Goal: Information Seeking & Learning: Learn about a topic

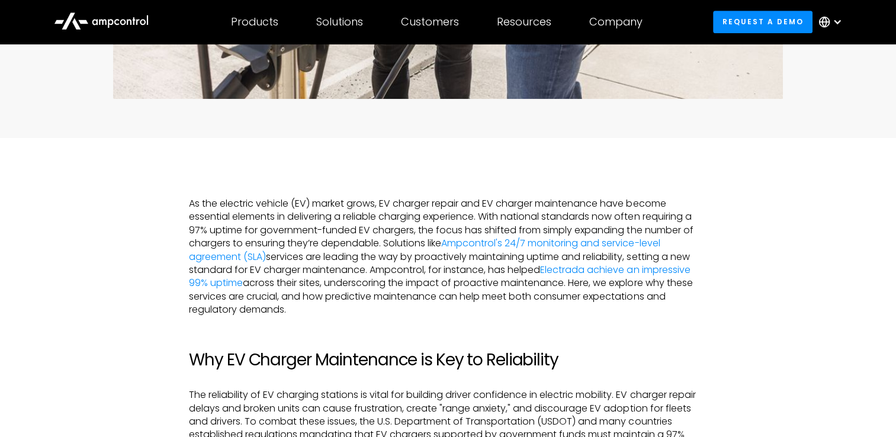
scroll to position [592, 0]
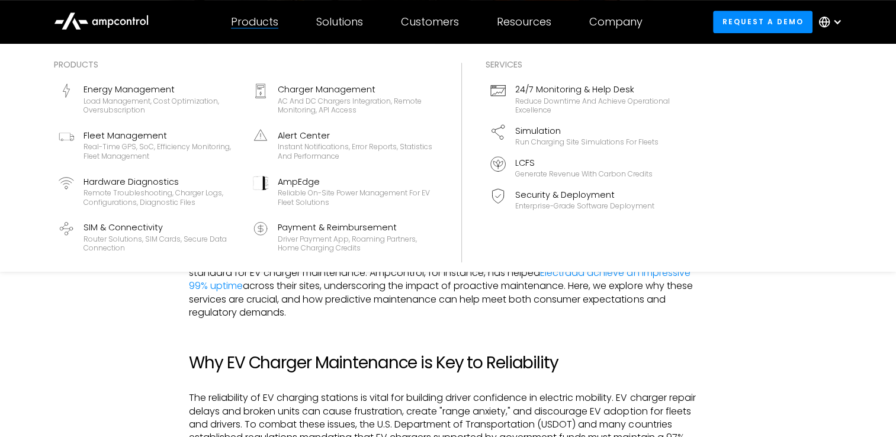
click at [258, 24] on div "Products" at bounding box center [254, 21] width 47 height 13
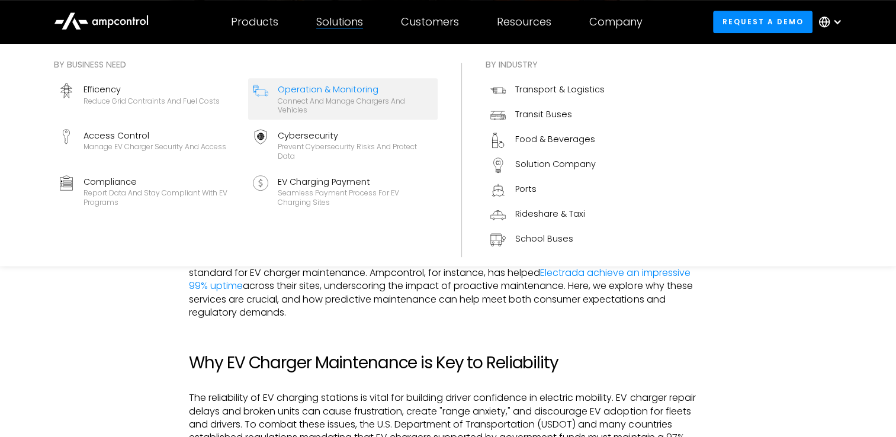
click at [363, 94] on div "Operation & Monitoring" at bounding box center [355, 89] width 155 height 13
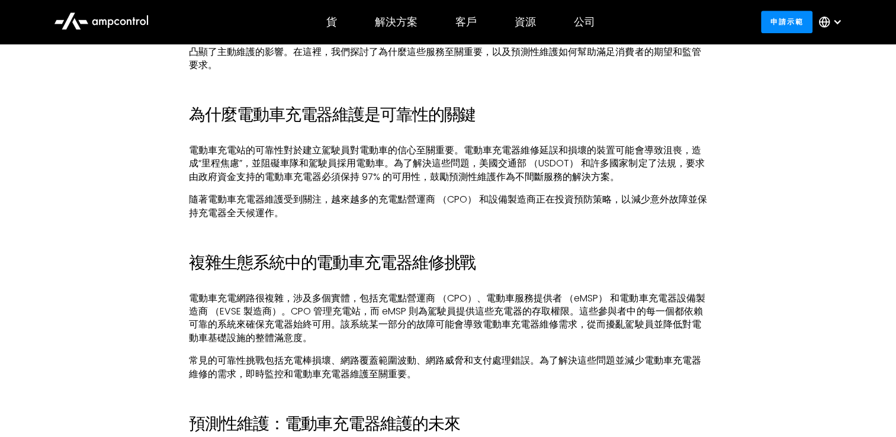
scroll to position [770, 0]
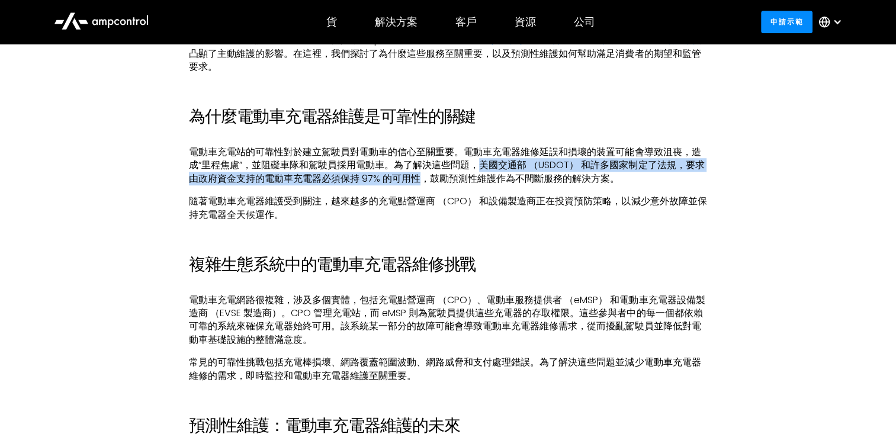
drag, startPoint x: 483, startPoint y: 166, endPoint x: 418, endPoint y: 174, distance: 65.7
click at [418, 174] on p "電動車充電站的可靠性對於建立駕駛員對電動車的信心至關重要。電動車充電器維修延誤和損壞的裝置可能會導致沮喪，造成“里程焦慮”，並阻礙車隊和駕駛員採用電動車。為了…" at bounding box center [448, 166] width 518 height 40
drag, startPoint x: 418, startPoint y: 174, endPoint x: 405, endPoint y: 176, distance: 13.2
copy p "美國交通部 （USDOT） 和許多國家制定了法規，要求由政府資金支持的電動車充電器必須保持 97% 的可用性"
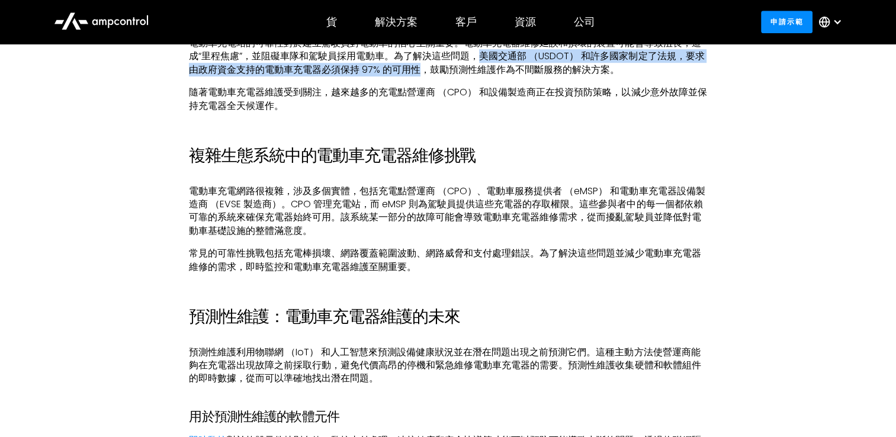
scroll to position [888, 0]
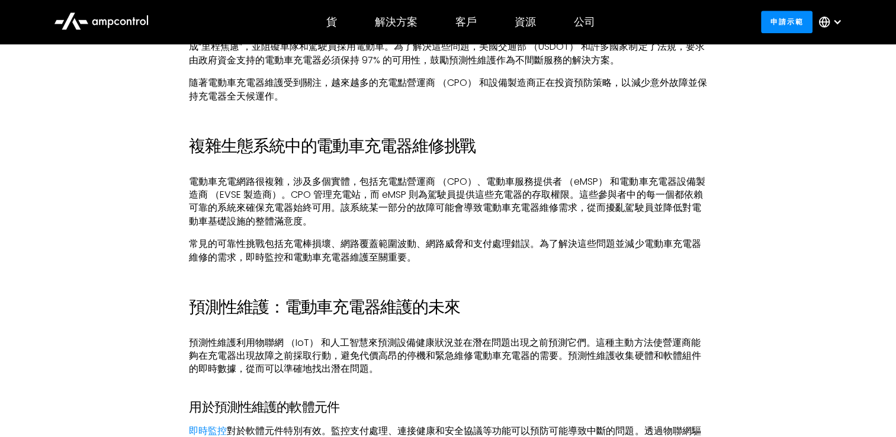
click at [656, 342] on p "預測性維護利用物聯網 （IoT） 和人工智慧來預測設備健康狀況並在潛在問題出現之前預測它們。這種主動方法使營運商能夠在充電器出現故障之前採取行動，避免代價高昂…" at bounding box center [448, 356] width 518 height 40
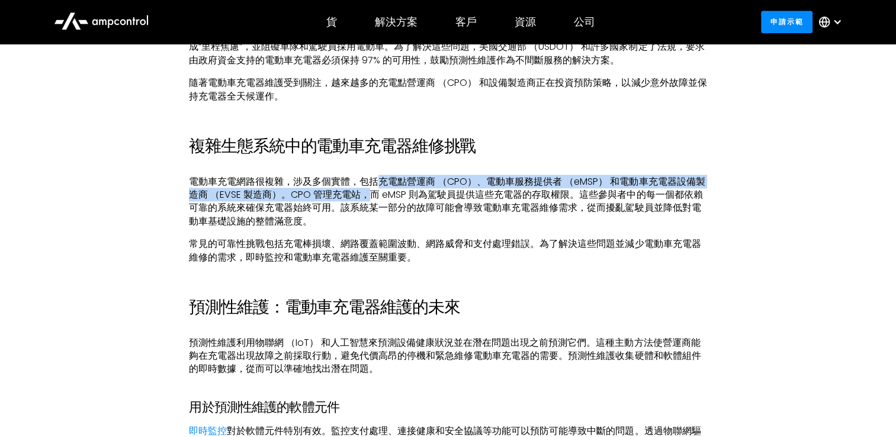
drag, startPoint x: 383, startPoint y: 181, endPoint x: 366, endPoint y: 193, distance: 20.7
click at [366, 193] on p "電動車充電網路很複雜，涉及多個實體，包括充電點營運商 （CPO）、電動車服務提供者 （eMSP） 和電動車充電器設備製造商 （EVSE 製造商）。CPO 管理…" at bounding box center [448, 201] width 518 height 53
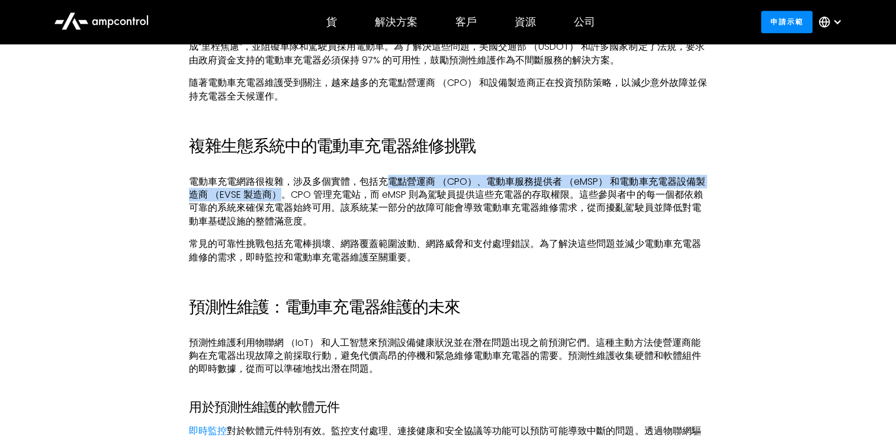
drag, startPoint x: 386, startPoint y: 179, endPoint x: 276, endPoint y: 195, distance: 111.4
click at [276, 195] on p "電動車充電網路很複雜，涉及多個實體，包括充電點營運商 （CPO）、電動車服務提供者 （eMSP） 和電動車充電器設備製造商 （EVSE 製造商）。CPO 管理…" at bounding box center [448, 201] width 518 height 53
copy p "電點營運商 （CPO）、電動車服務提供者 （eMSP） 和電動車充電器設備製造商 （EVSE 製造商）"
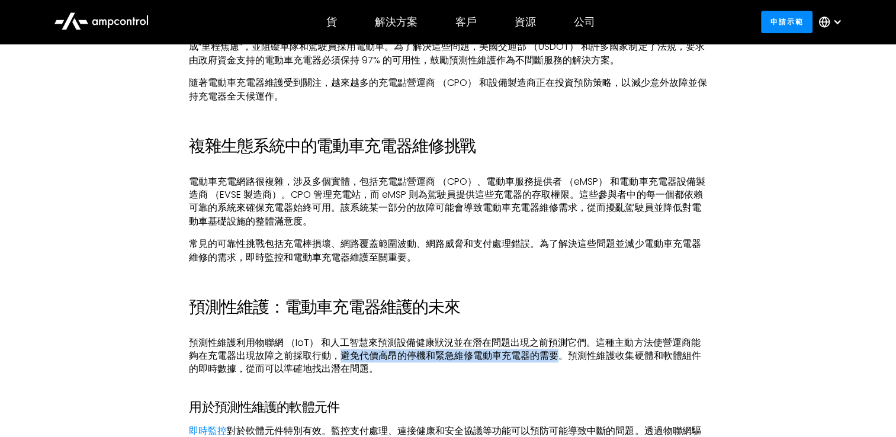
drag, startPoint x: 344, startPoint y: 357, endPoint x: 557, endPoint y: 359, distance: 213.2
click at [557, 359] on p "預測性維護利用物聯網 （IoT） 和人工智慧來預測設備健康狀況並在潛在問題出現之前預測它們。這種主動方法使營運商能夠在充電器出現故障之前採取行動，避免代價高昂…" at bounding box center [448, 356] width 518 height 40
click at [423, 364] on p "預測性維護利用物聯網 （IoT） 和人工智慧來預測設備健康狀況並在潛在問題出現之前預測它們。這種主動方法使營運商能夠在充電器出現故障之前採取行動，避免代價高昂…" at bounding box center [448, 356] width 518 height 40
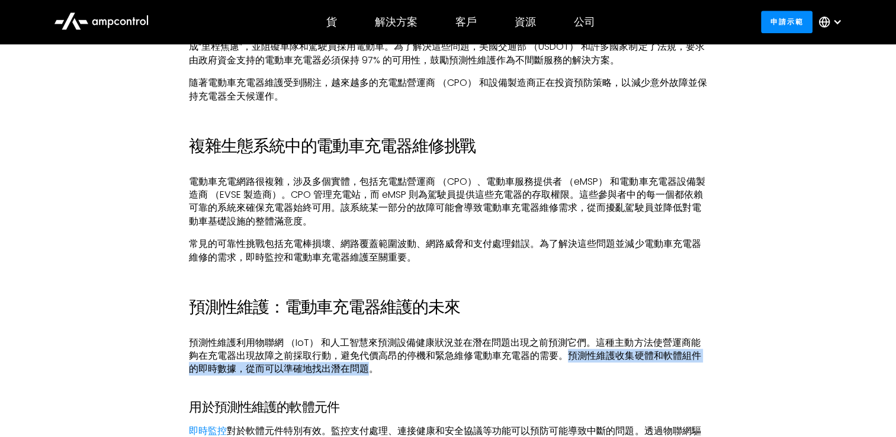
drag, startPoint x: 370, startPoint y: 368, endPoint x: 573, endPoint y: 357, distance: 202.9
click at [573, 357] on p "預測性維護利用物聯網 （IoT） 和人工智慧來預測設備健康狀況並在潛在問題出現之前預測它們。這種主動方法使營運商能夠在充電器出現故障之前採取行動，避免代價高昂…" at bounding box center [448, 356] width 518 height 40
drag, startPoint x: 573, startPoint y: 357, endPoint x: 586, endPoint y: 356, distance: 13.0
copy p "預測性維護收集硬體和軟體組件的即時數據，從而可以準確地找出潛在問題"
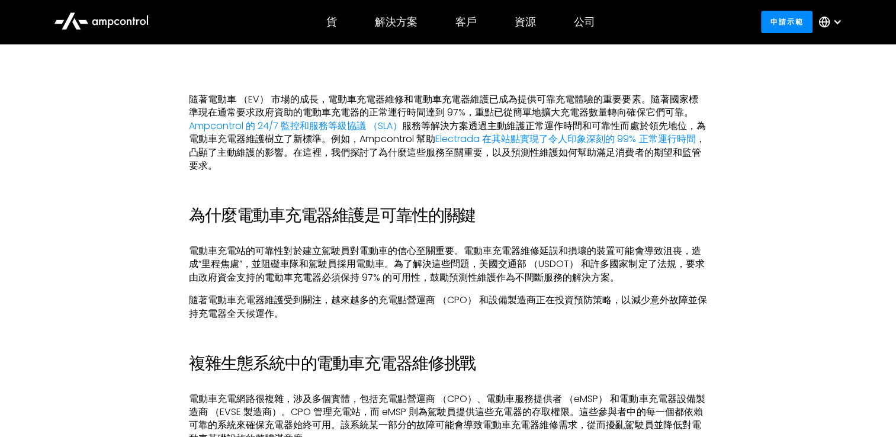
scroll to position [651, 0]
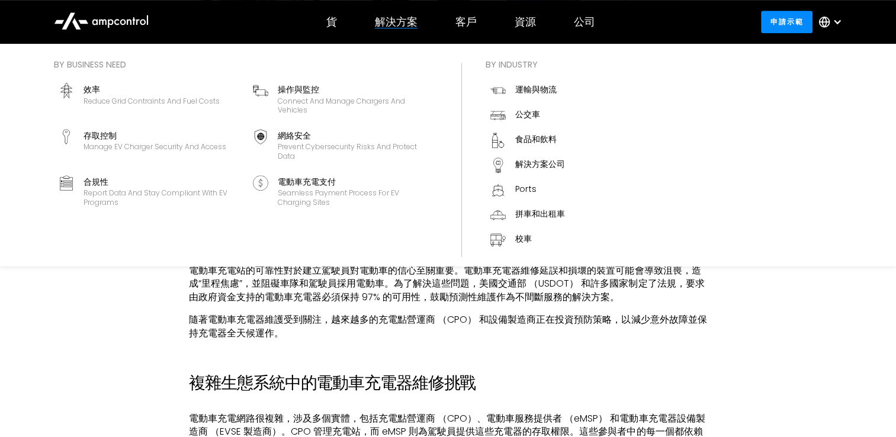
click at [394, 25] on div "解決方案" at bounding box center [396, 21] width 43 height 13
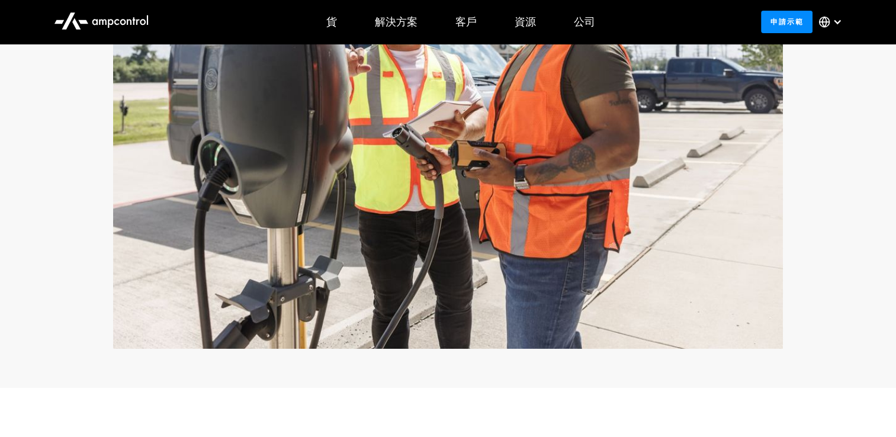
scroll to position [296, 0]
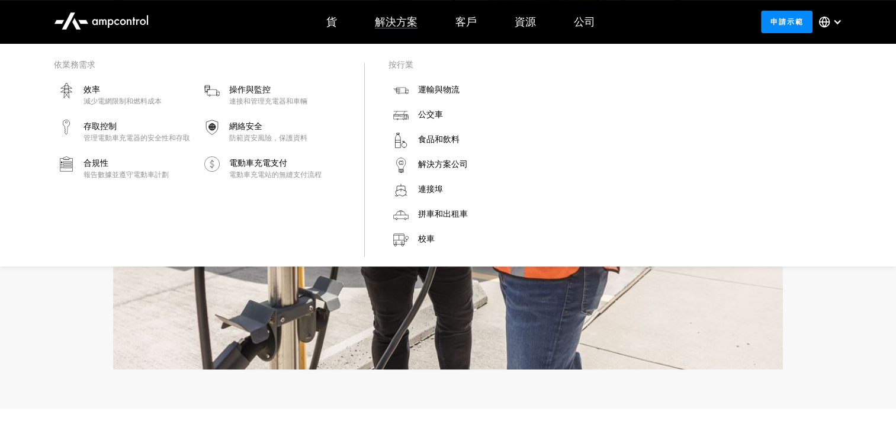
click at [394, 20] on div "解決方案" at bounding box center [396, 21] width 43 height 13
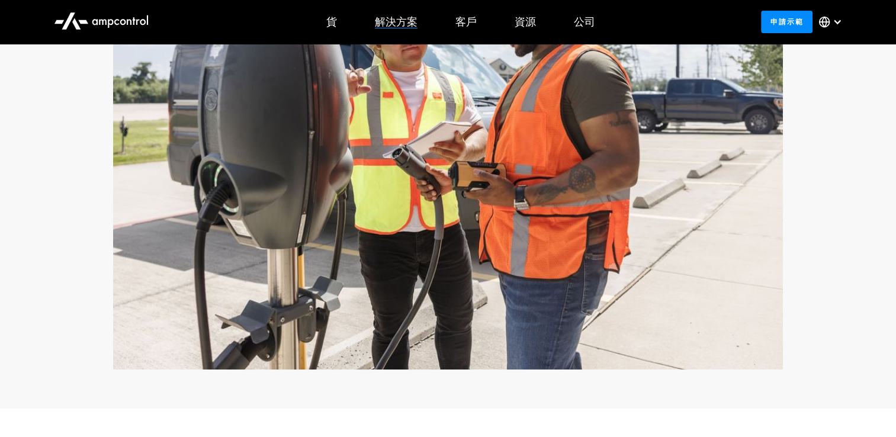
click at [394, 20] on div "解決方案" at bounding box center [396, 21] width 43 height 13
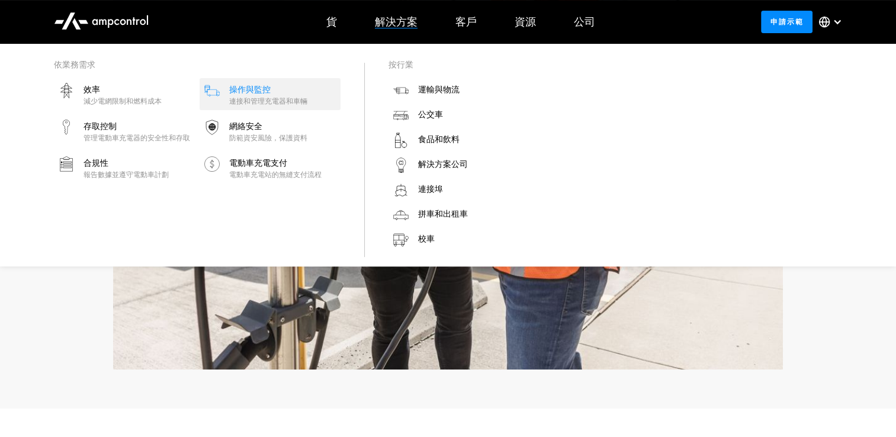
click at [251, 91] on div "操作與監控" at bounding box center [268, 89] width 78 height 13
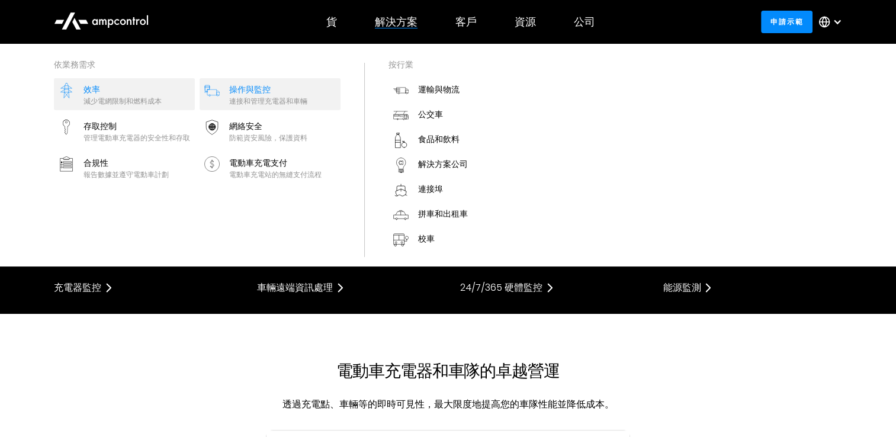
click at [100, 101] on div "減少電網限制和燃料成本" at bounding box center [123, 101] width 78 height 9
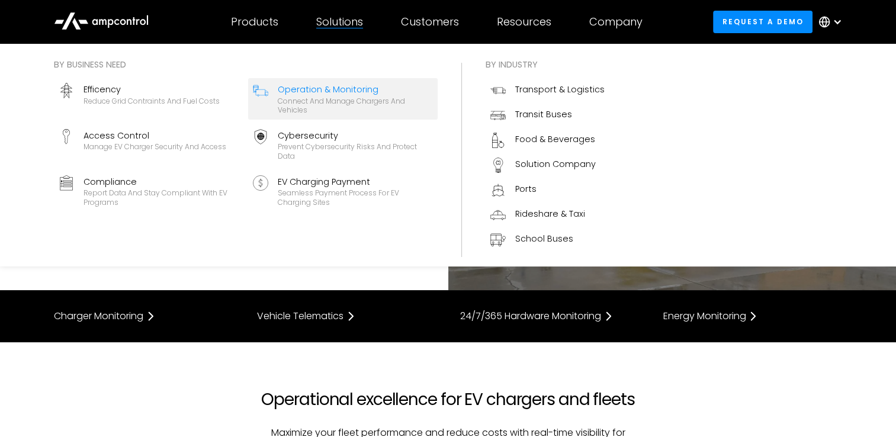
drag, startPoint x: 371, startPoint y: 21, endPoint x: 326, endPoint y: 25, distance: 45.2
click at [326, 25] on div "Solutions By business need Efficency Reduce grid contraints and fuel costs Oper…" at bounding box center [339, 21] width 85 height 41
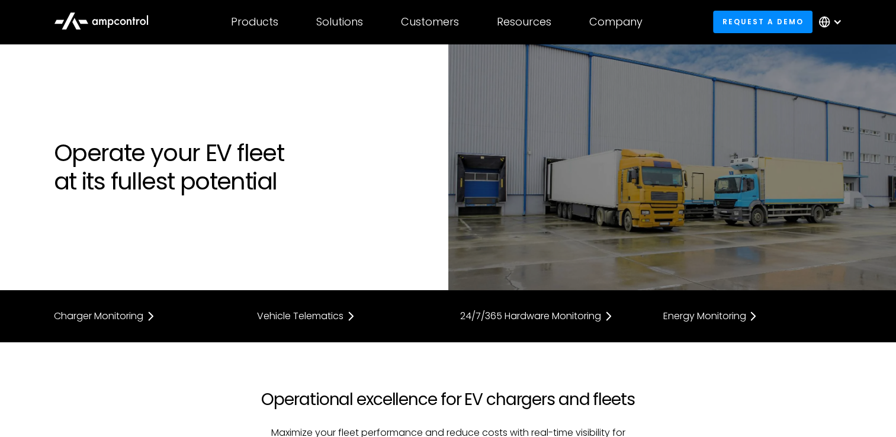
click at [139, 248] on section "Operate your EV fleet at its fullest potential" at bounding box center [448, 167] width 896 height 246
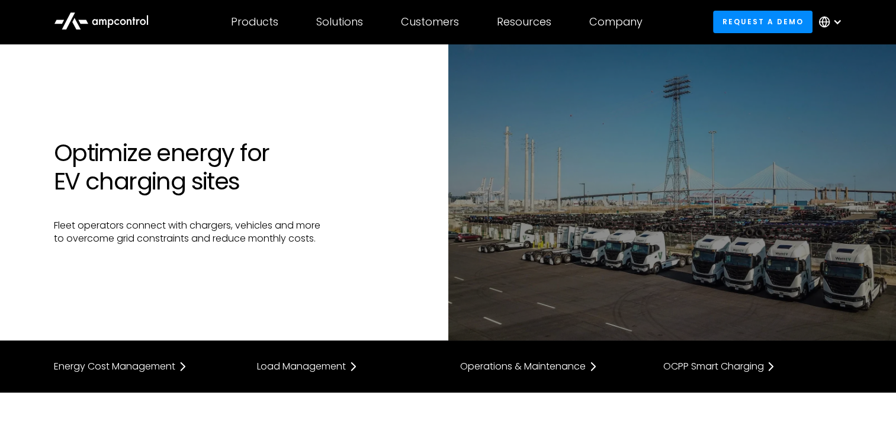
drag, startPoint x: 680, startPoint y: 151, endPoint x: 763, endPoint y: 395, distance: 257.7
drag, startPoint x: 763, startPoint y: 395, endPoint x: 701, endPoint y: 425, distance: 68.3
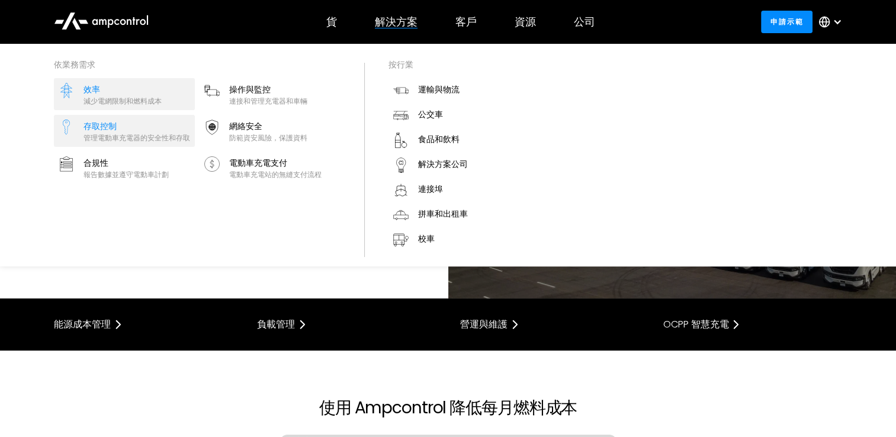
click at [147, 136] on div "管理電動車充電器的安全性和存取" at bounding box center [137, 137] width 107 height 9
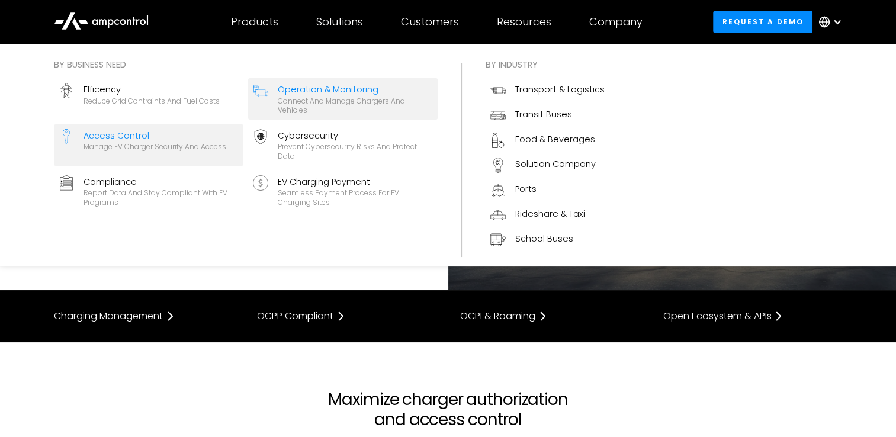
click at [319, 94] on div "Operation & Monitoring" at bounding box center [355, 89] width 155 height 13
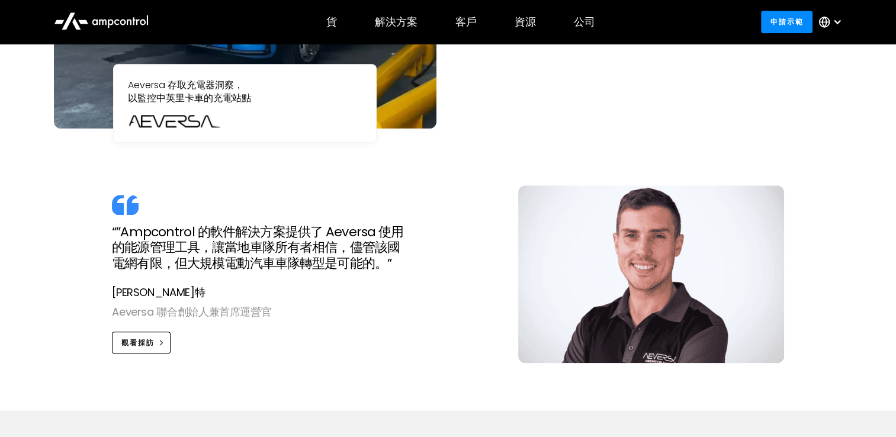
scroll to position [1125, 0]
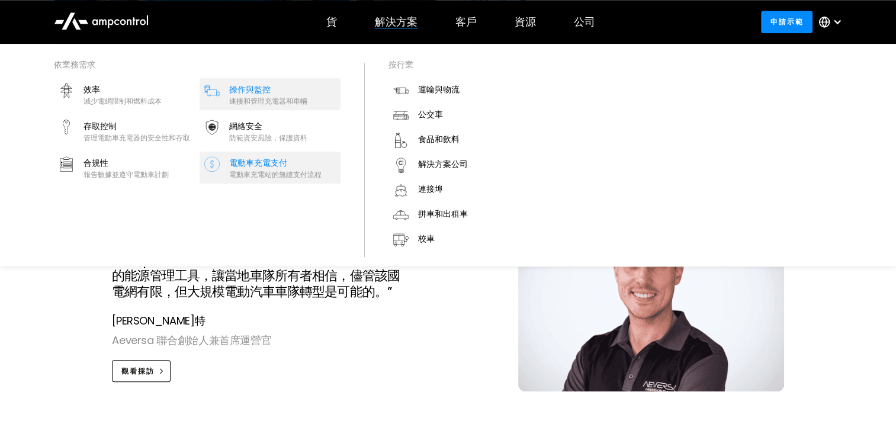
click at [265, 172] on div "電動車充電站的無縫支付流程" at bounding box center [275, 174] width 92 height 9
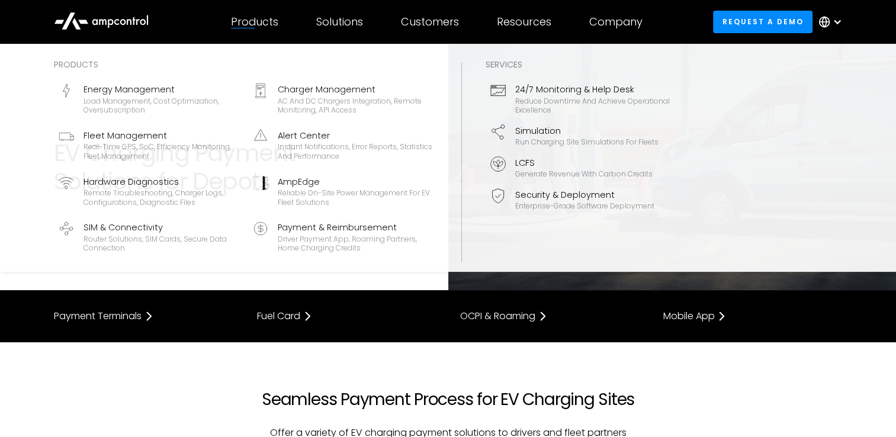
click at [253, 23] on div "Products" at bounding box center [254, 21] width 47 height 13
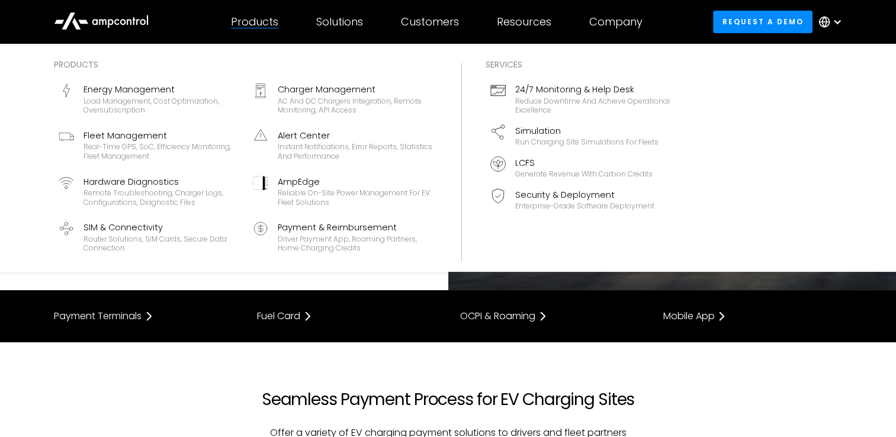
click at [261, 22] on div "Products" at bounding box center [254, 21] width 47 height 13
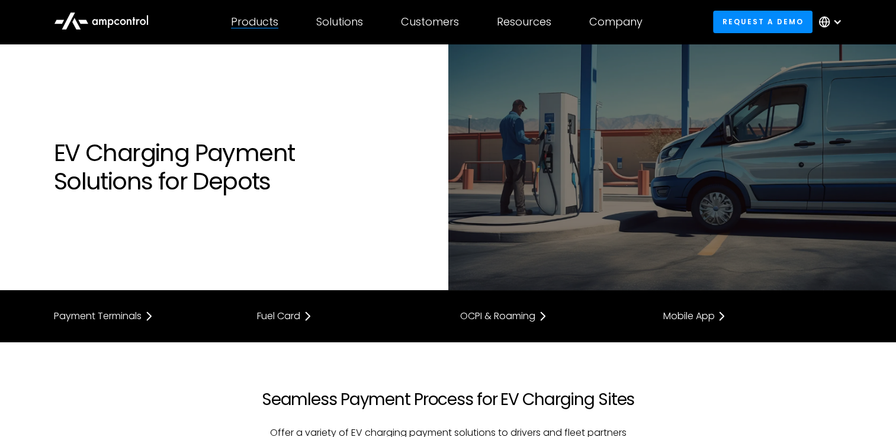
click at [261, 23] on div "Products" at bounding box center [254, 21] width 47 height 13
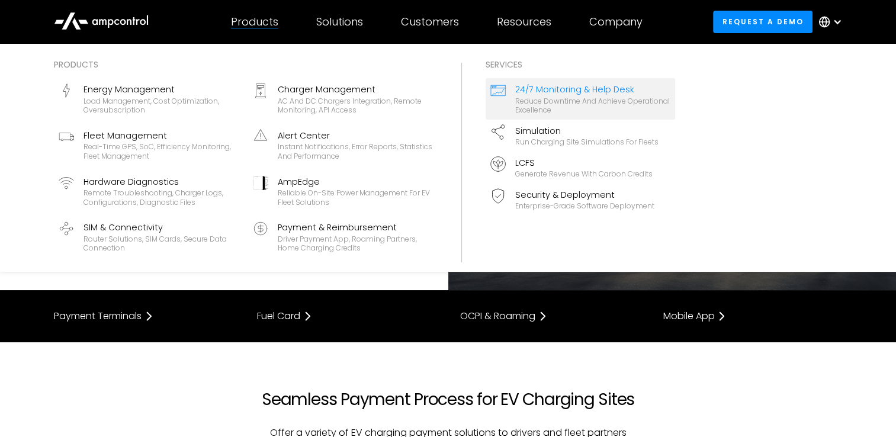
click at [575, 98] on div "Reduce downtime and achieve operational excellence" at bounding box center [592, 106] width 155 height 18
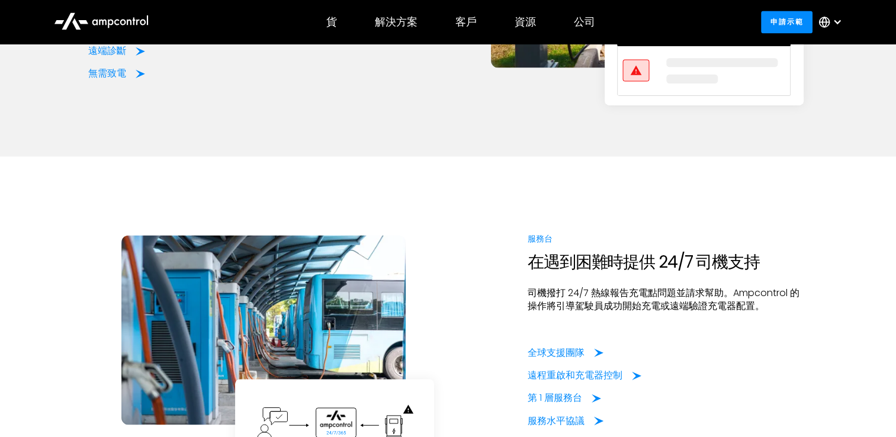
scroll to position [1599, 0]
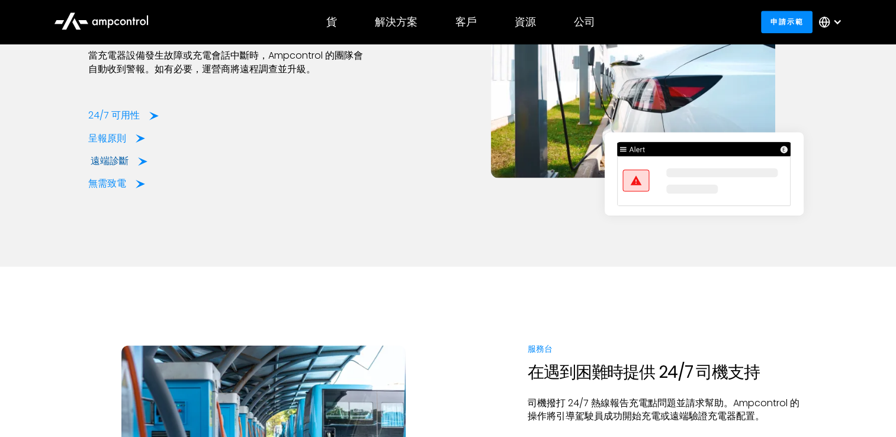
click at [114, 158] on div "遠端診斷" at bounding box center [110, 161] width 38 height 13
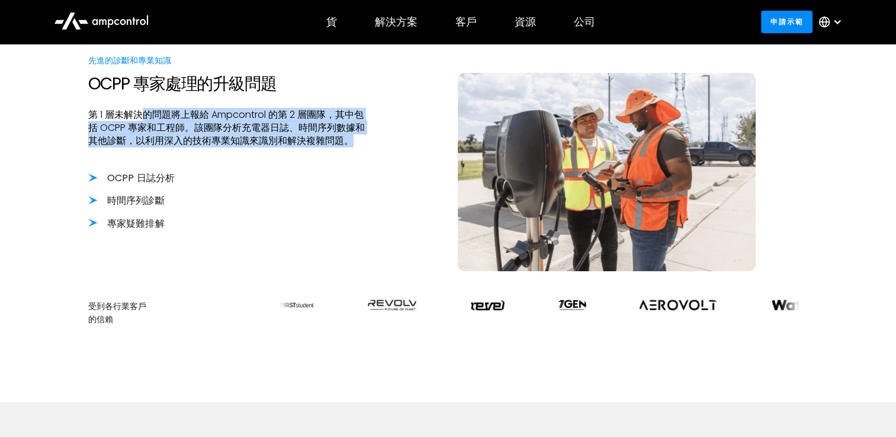
drag, startPoint x: 144, startPoint y: 113, endPoint x: 367, endPoint y: 145, distance: 225.6
click at [367, 145] on p "第 1 層未解決的問題將上報給 Ampcontrol 的第 2 層團隊，其中包括 OCPP 專家和工程師。該團隊分析充電器日誌、時間序列數據和其他診斷，以利用…" at bounding box center [228, 128] width 281 height 40
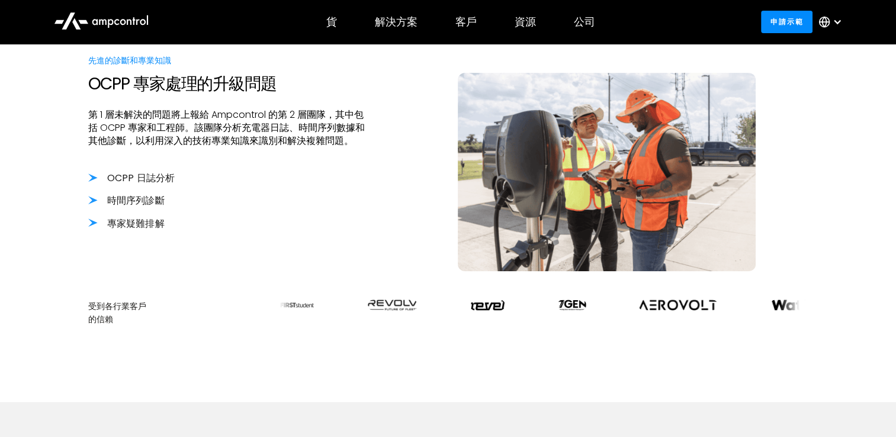
drag, startPoint x: 367, startPoint y: 145, endPoint x: 341, endPoint y: 216, distance: 75.7
click at [342, 215] on div "OCPP 日誌分析 時間序列診斷 專家疑難排解 ‍" at bounding box center [228, 213] width 281 height 82
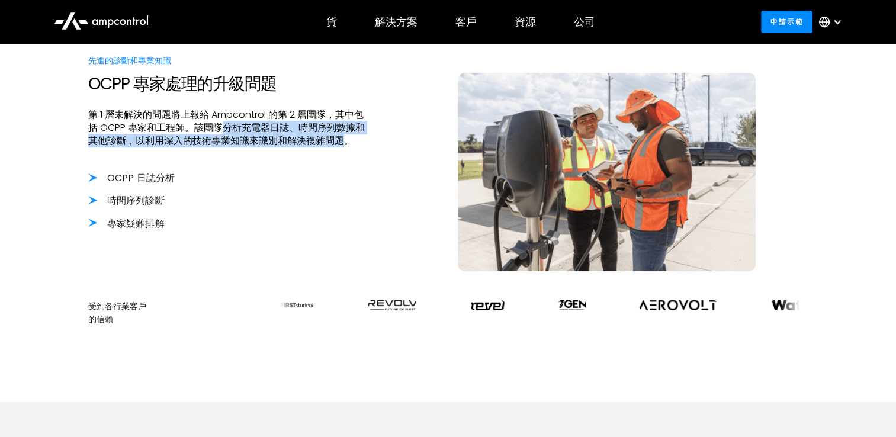
drag, startPoint x: 223, startPoint y: 127, endPoint x: 343, endPoint y: 138, distance: 120.8
click at [343, 138] on p "第 1 層未解決的問題將上報給 Ampcontrol 的第 2 層團隊，其中包括 OCPP 專家和工程師。該團隊分析充電器日誌、時間序列數據和其他診斷，以利用…" at bounding box center [228, 128] width 281 height 40
drag, startPoint x: 343, startPoint y: 138, endPoint x: 325, endPoint y: 141, distance: 18.6
copy p "分析充電器日誌、時間序列數據和其他診斷，以利用深入的技術專業知識來識別和解決複雜問題"
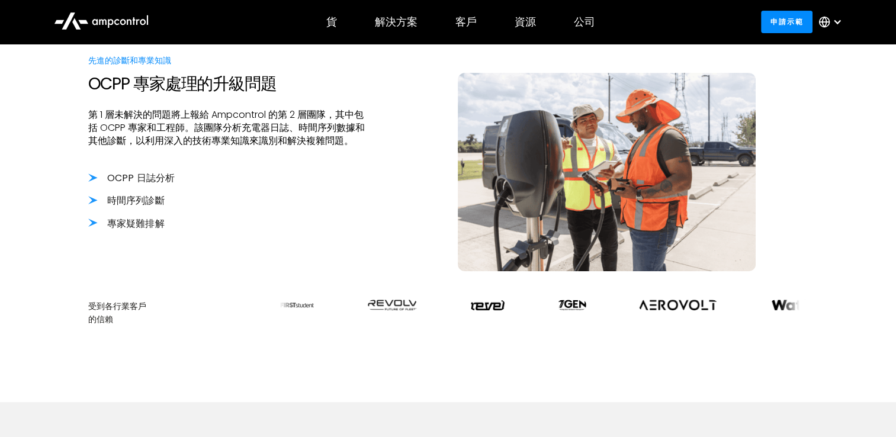
click at [147, 201] on li "時間序列診斷" at bounding box center [228, 200] width 281 height 13
click at [113, 219] on li "專家疑難排解" at bounding box center [228, 223] width 281 height 13
click at [116, 207] on div "OCPP 日誌分析 時間序列診斷 專家疑難排解 ‍" at bounding box center [228, 213] width 281 height 82
click at [123, 202] on li "時間序列診斷" at bounding box center [228, 200] width 281 height 13
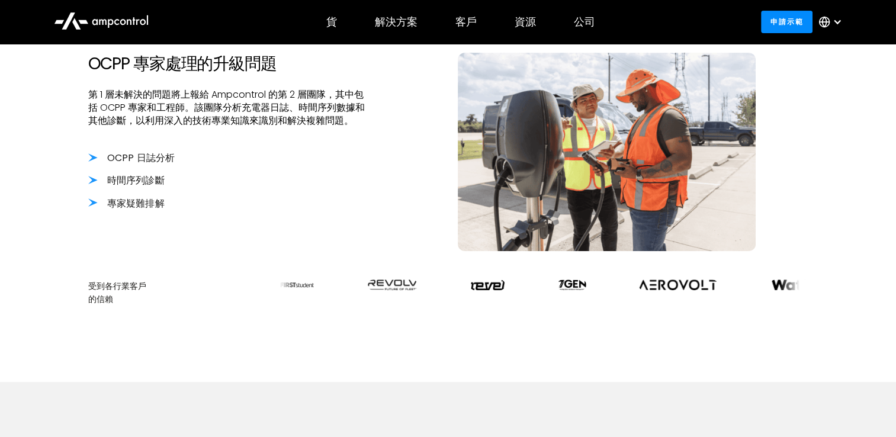
scroll to position [355, 0]
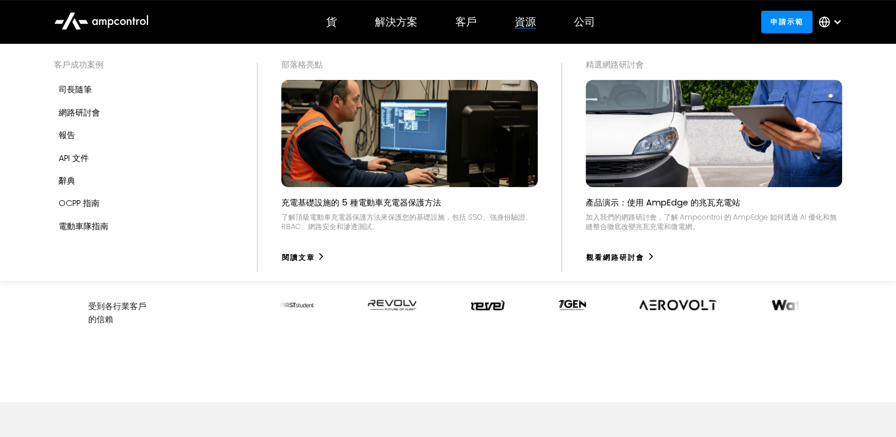
click at [379, 206] on p "充電基礎設施的 5 種電動車充電器保護方法" at bounding box center [361, 203] width 160 height 12
click at [310, 259] on div "閱讀文章" at bounding box center [300, 257] width 33 height 11
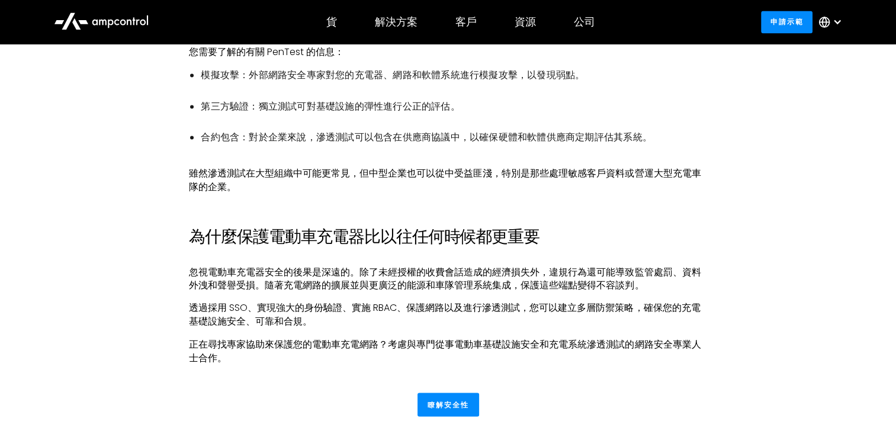
scroll to position [1954, 0]
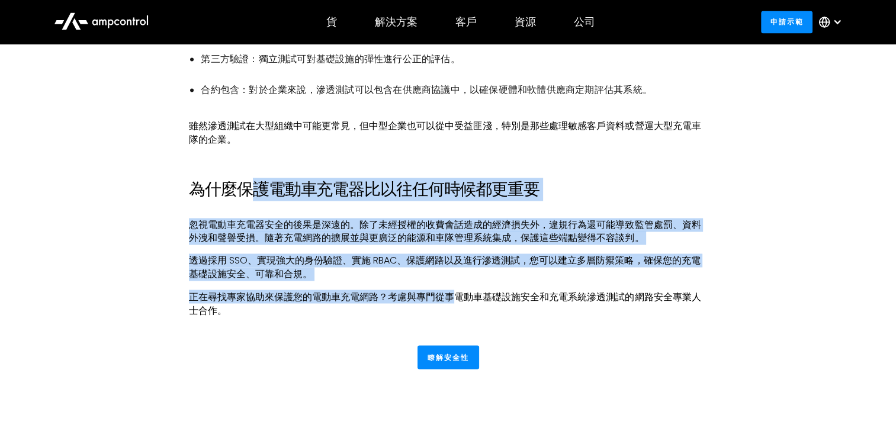
drag, startPoint x: 275, startPoint y: 193, endPoint x: 457, endPoint y: 285, distance: 204.5
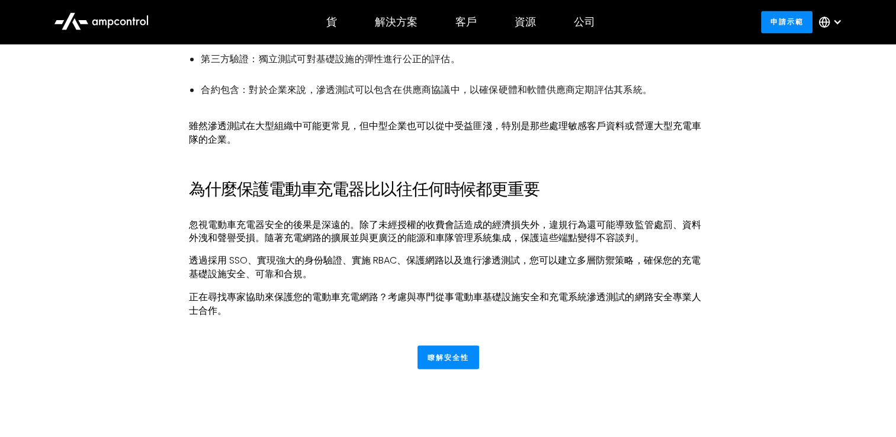
drag, startPoint x: 457, startPoint y: 285, endPoint x: 487, endPoint y: 127, distance: 161.6
click at [487, 127] on p "雖然滲透測試在大型組織中可能更常見，但中型企業也可以從中受益匪淺，特別是那些處理敏感客戶資料或營運大型充電車隊的企業。" at bounding box center [448, 133] width 518 height 27
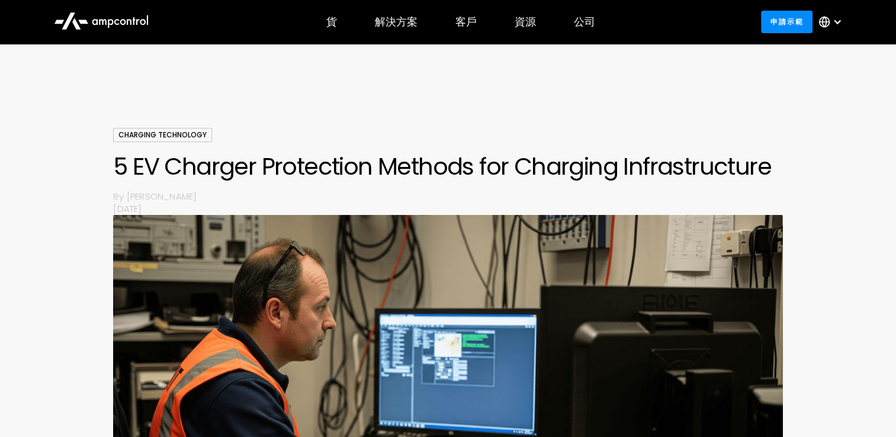
scroll to position [0, 0]
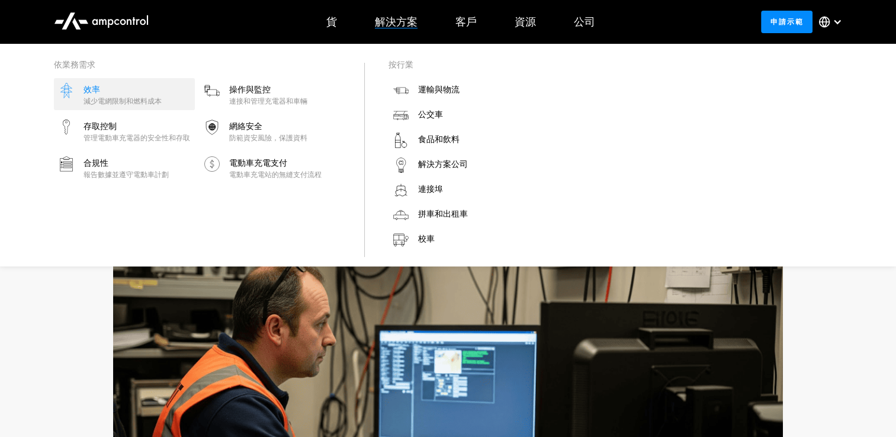
click at [172, 99] on link "效率 減少電網限制和燃料成本" at bounding box center [124, 94] width 141 height 32
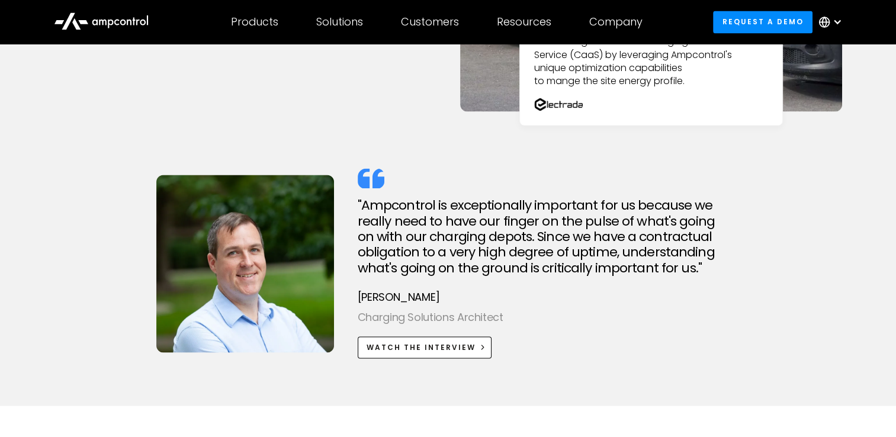
scroll to position [1895, 0]
